Goal: Navigation & Orientation: Go to known website

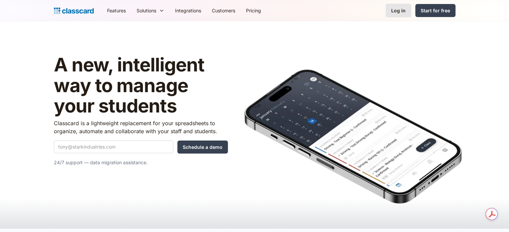
click at [399, 13] on div "Log in" at bounding box center [398, 10] width 14 height 7
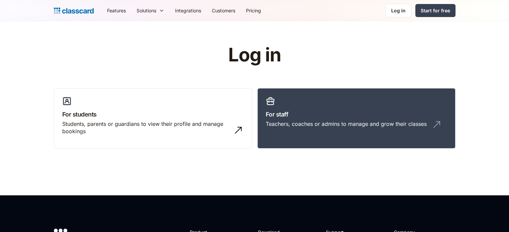
click at [285, 121] on div "Teachers, coaches or admins to manage and grow their classes" at bounding box center [346, 123] width 161 height 7
